Goal: Task Accomplishment & Management: Manage account settings

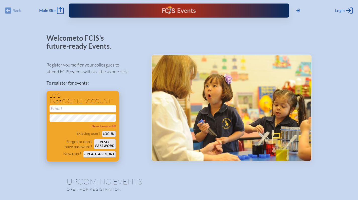
type input "[EMAIL_ADDRESS][DOMAIN_NAME]"
click at [107, 134] on button "Log in" at bounding box center [109, 134] width 14 height 6
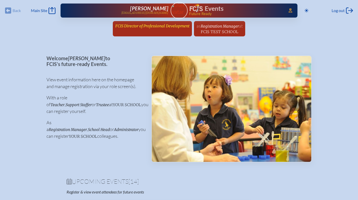
click at [135, 25] on span "FCIS Director of Professional Development" at bounding box center [152, 26] width 74 height 5
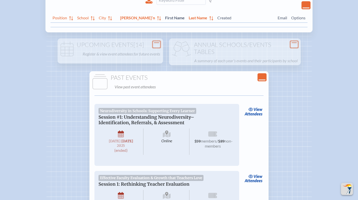
scroll to position [131, 0]
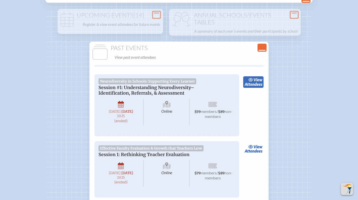
click at [263, 88] on link "view Attendees" at bounding box center [253, 82] width 20 height 12
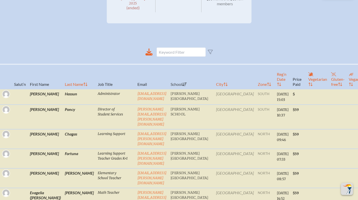
scroll to position [118, 0]
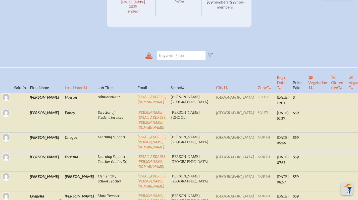
click at [63, 92] on th "Last Name" at bounding box center [79, 80] width 33 height 25
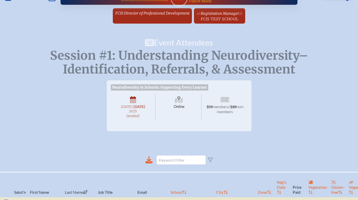
scroll to position [0, 0]
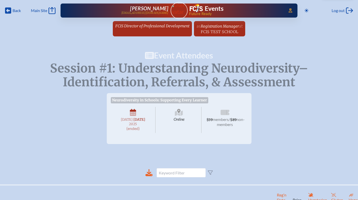
click at [22, 11] on div "Back Back Main Site Main Site" at bounding box center [30, 10] width 51 height 7
click at [19, 11] on span "Back" at bounding box center [17, 10] width 8 height 5
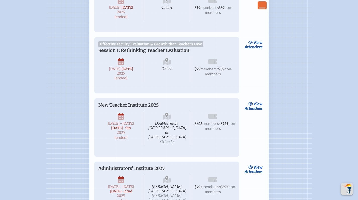
scroll to position [236, 0]
click at [253, 51] on link "view Attendees" at bounding box center [253, 45] width 20 height 12
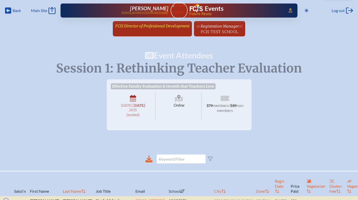
click at [145, 27] on span "FCIS Director of Professional Development" at bounding box center [152, 26] width 74 height 5
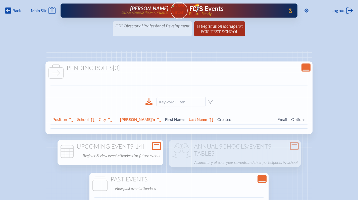
click at [162, 146] on div "Upcoming Events [14] Register & view event attendees for future events" at bounding box center [111, 151] width 104 height 16
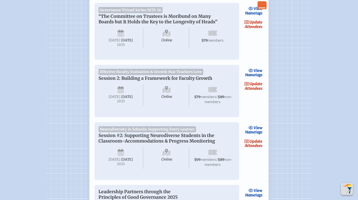
scroll to position [170, 0]
click at [255, 144] on span "update" at bounding box center [256, 141] width 13 height 5
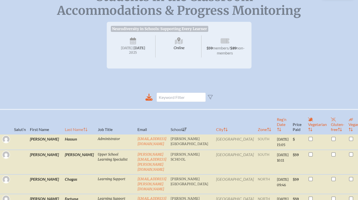
scroll to position [143, 0]
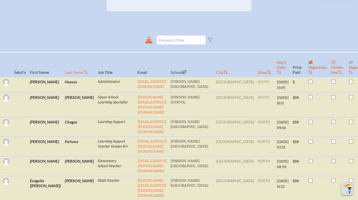
click at [65, 77] on th "Last Name" at bounding box center [79, 64] width 33 height 25
checkbox input "true"
checkbox input "false"
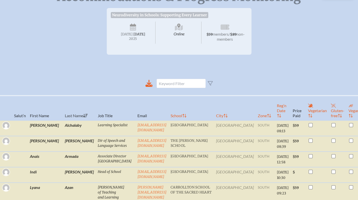
scroll to position [0, 0]
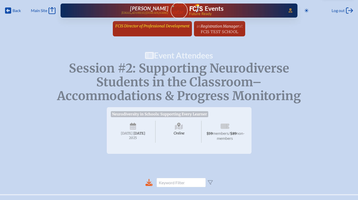
click at [150, 28] on span "FCIS Director of Professional Development" at bounding box center [152, 26] width 74 height 5
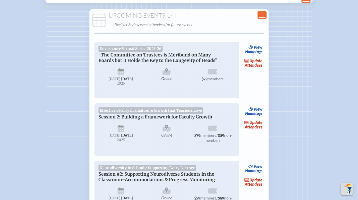
scroll to position [353, 0]
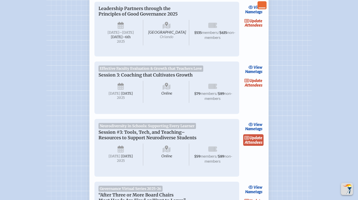
click at [256, 146] on link "update Attendees" at bounding box center [253, 140] width 21 height 12
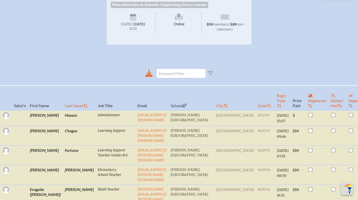
scroll to position [134, 0]
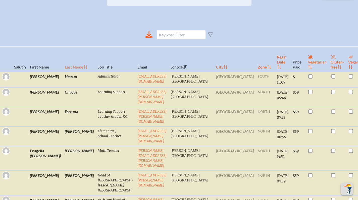
click at [63, 71] on th "Last Name" at bounding box center [79, 59] width 33 height 25
checkbox input "true"
checkbox input "false"
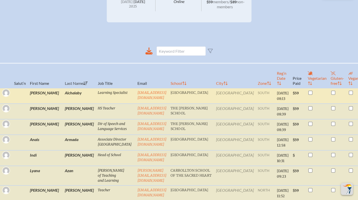
scroll to position [0, 0]
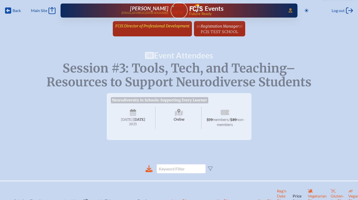
click at [135, 29] on link "FCIS Director of Professional Development since [DATE]" at bounding box center [152, 26] width 78 height 10
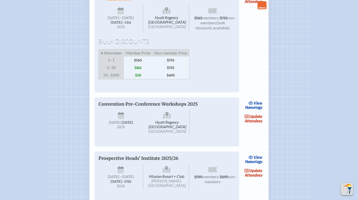
scroll to position [625, 0]
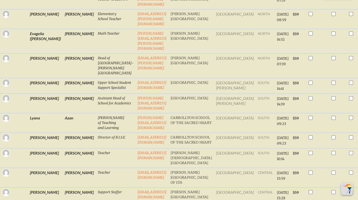
scroll to position [88, 0]
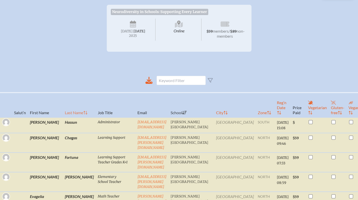
click at [63, 116] on th "Last Name" at bounding box center [79, 105] width 33 height 25
checkbox input "true"
checkbox input "false"
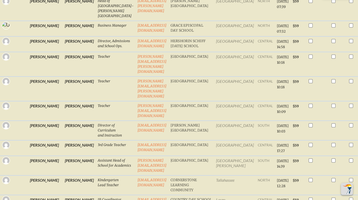
scroll to position [905, 0]
